Goal: Task Accomplishment & Management: Manage account settings

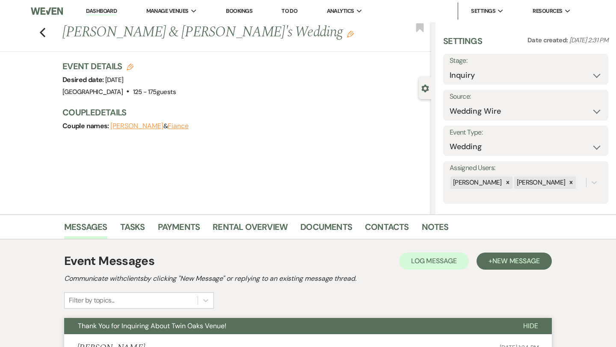
select select "3"
click at [41, 32] on use "button" at bounding box center [43, 32] width 6 height 9
click at [109, 11] on link "Dashboard" at bounding box center [101, 11] width 31 height 8
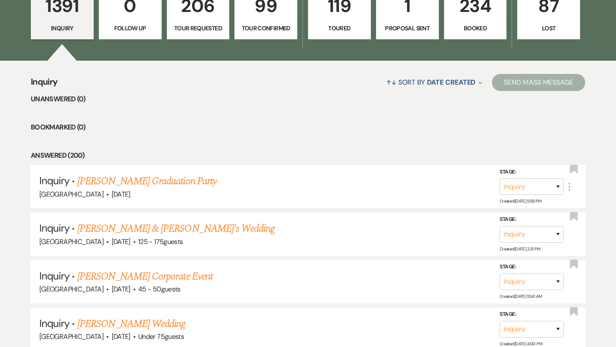
scroll to position [269, 0]
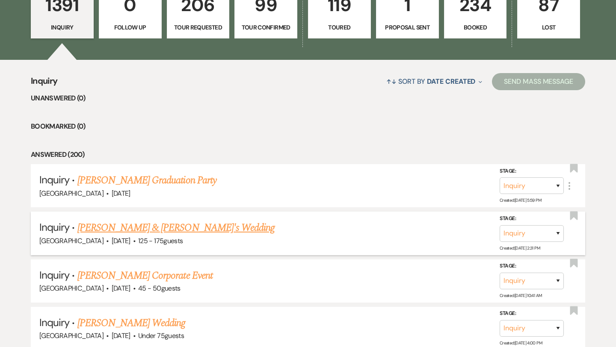
click at [141, 222] on link "[PERSON_NAME] & [PERSON_NAME]'s Wedding" at bounding box center [176, 227] width 198 height 15
select select "3"
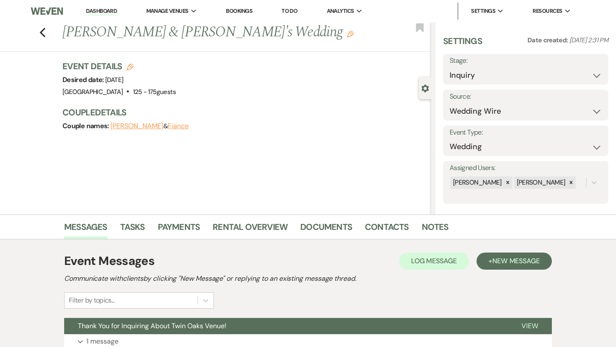
scroll to position [109, 0]
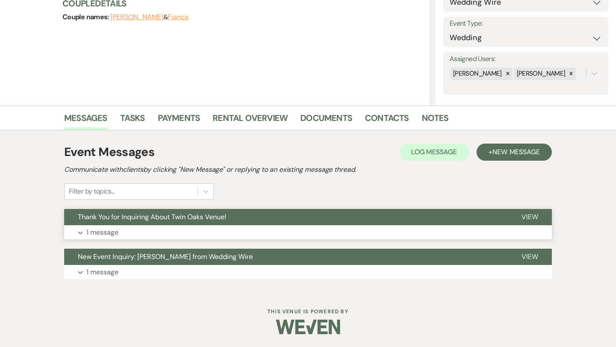
click at [119, 232] on button "Expand 1 message" at bounding box center [307, 232] width 487 height 15
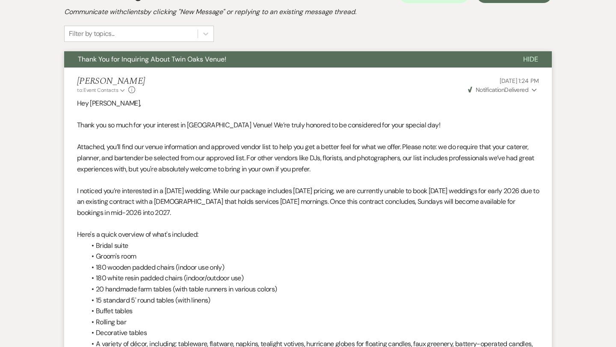
scroll to position [268, 0]
